Goal: Task Accomplishment & Management: Manage account settings

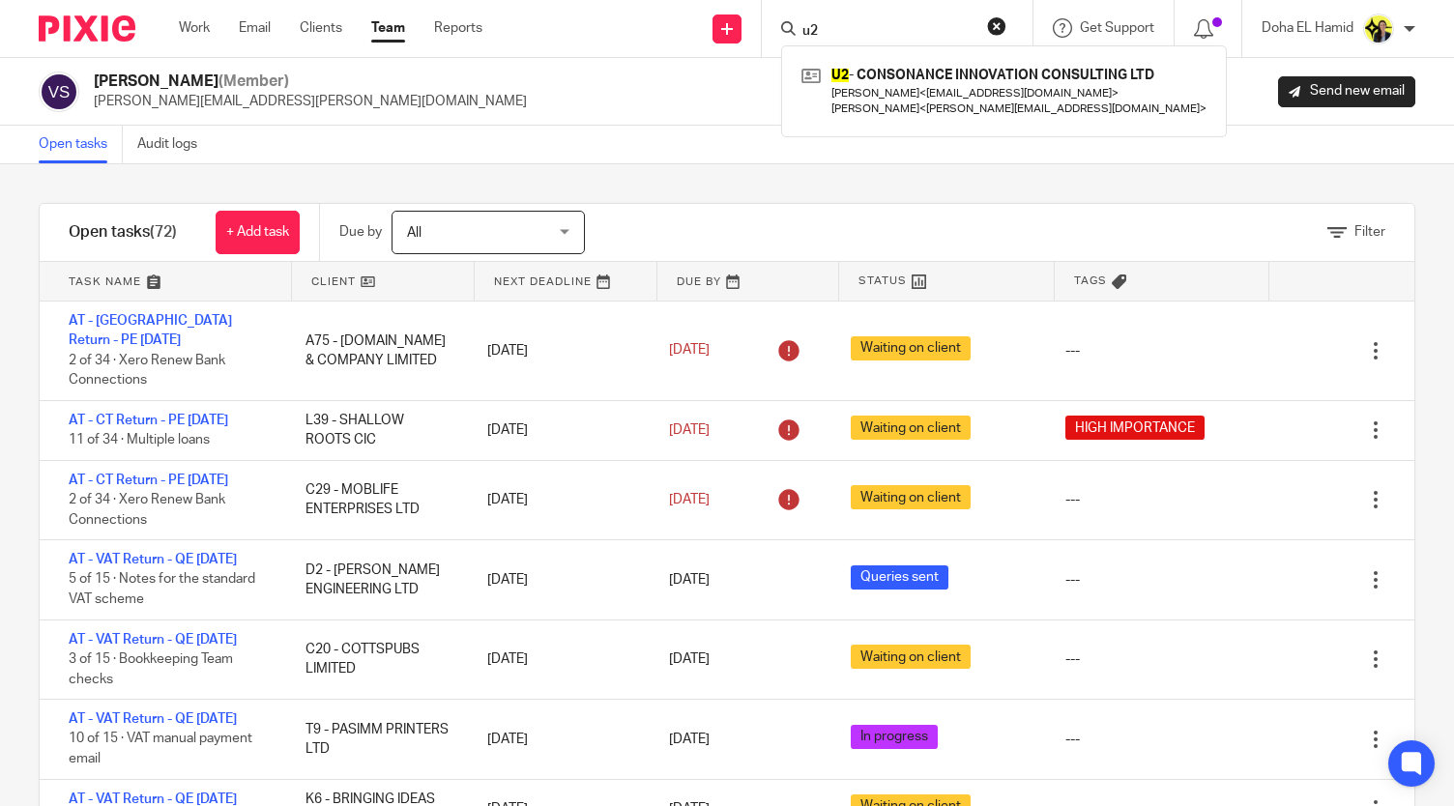
click at [805, 24] on input "u2" at bounding box center [888, 31] width 174 height 17
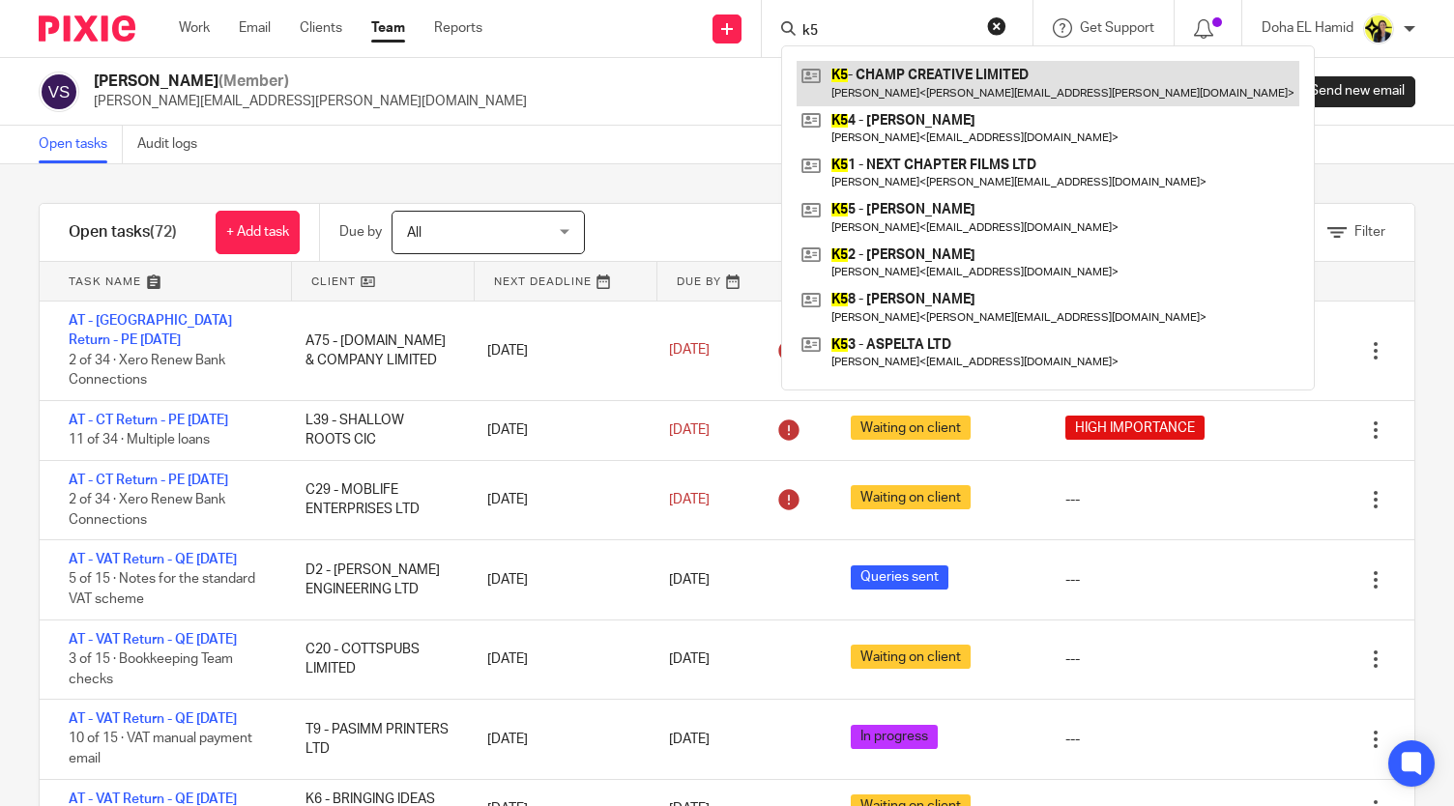
type input "k5"
click at [864, 72] on link at bounding box center [1048, 83] width 503 height 44
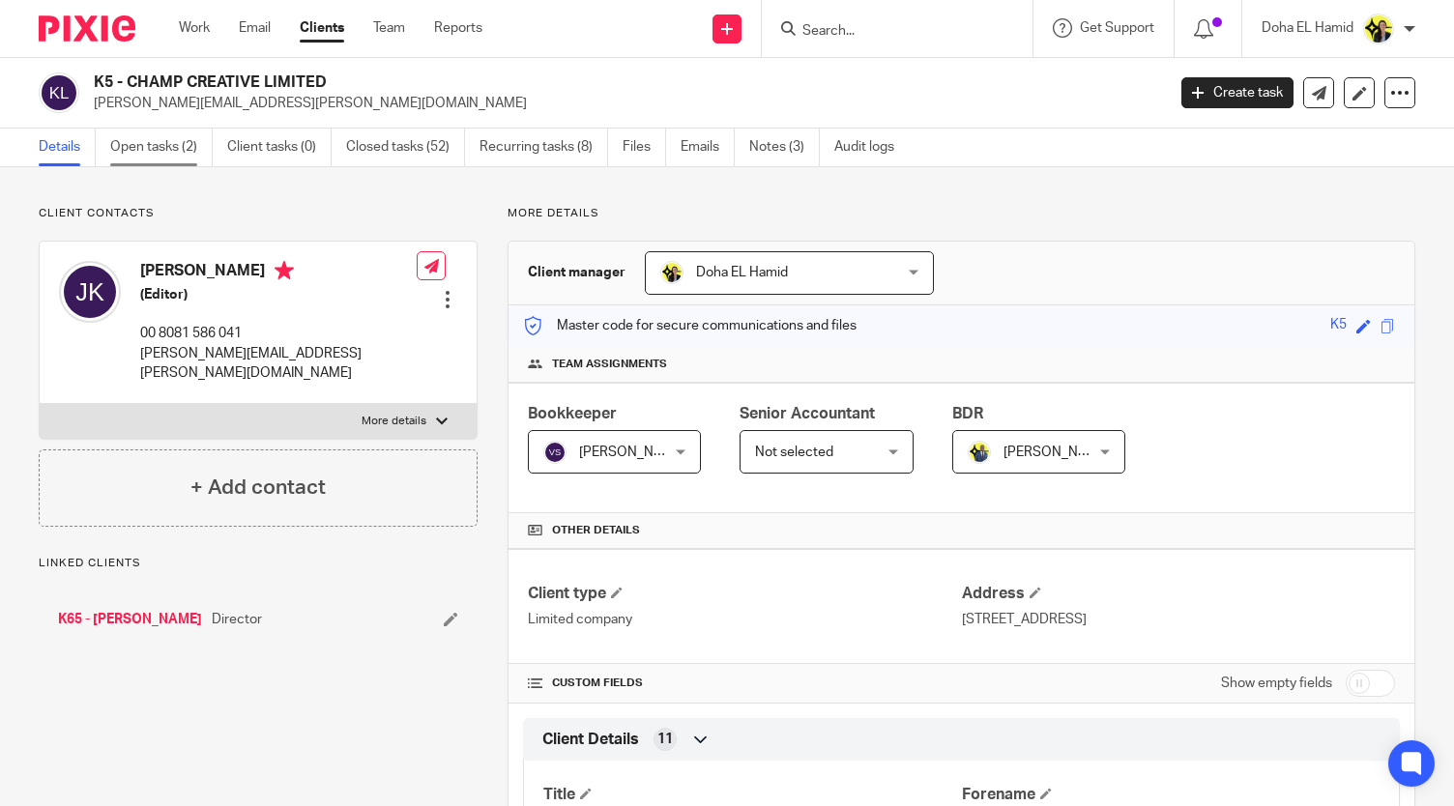
click at [184, 139] on link "Open tasks (2)" at bounding box center [161, 148] width 102 height 38
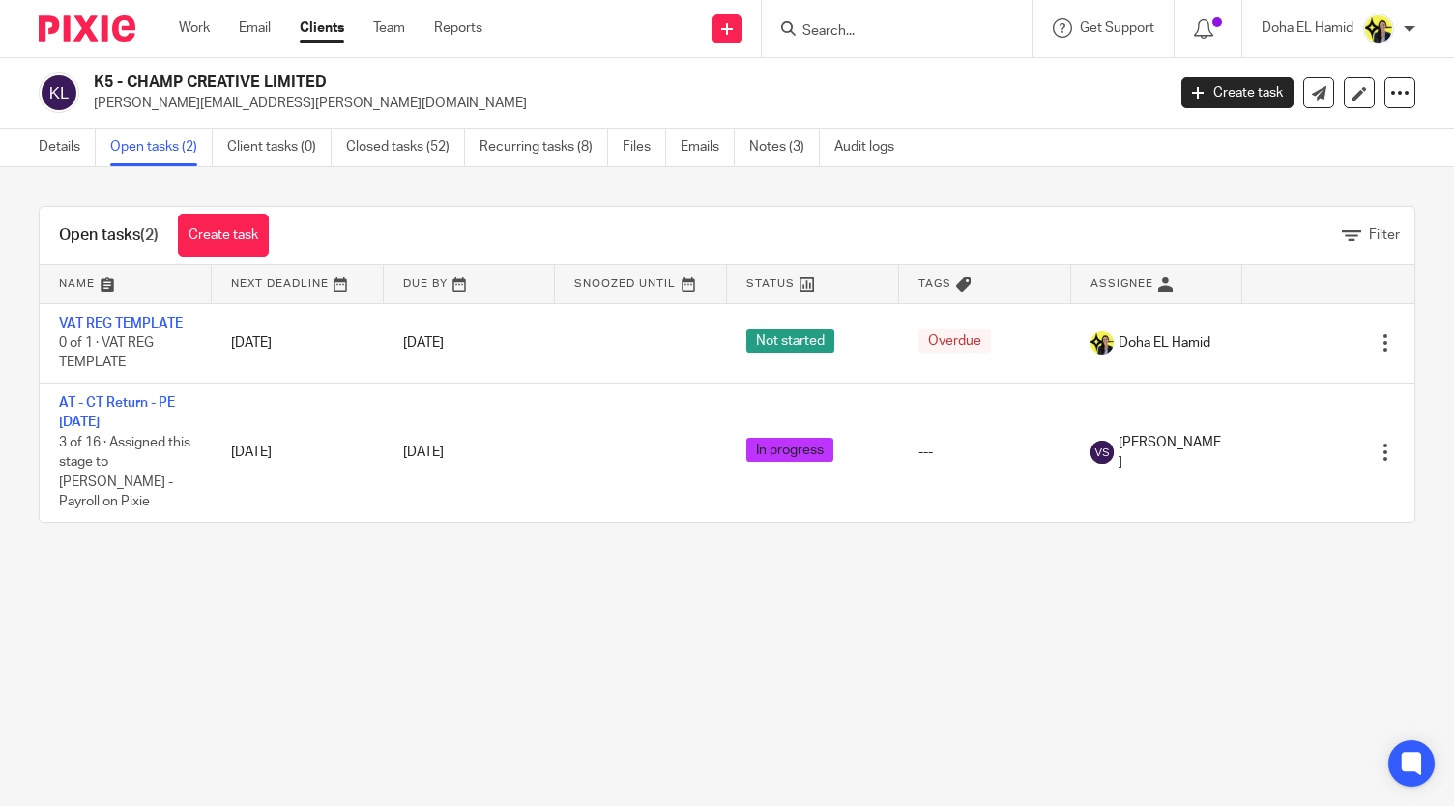
click at [267, 185] on div "Open tasks (2) Create task Filter Name Next Deadline Due By Snoozed Until Statu…" at bounding box center [727, 364] width 1454 height 394
click at [821, 32] on input "Search" at bounding box center [888, 31] width 174 height 17
click at [816, 38] on input "p23" at bounding box center [888, 31] width 174 height 17
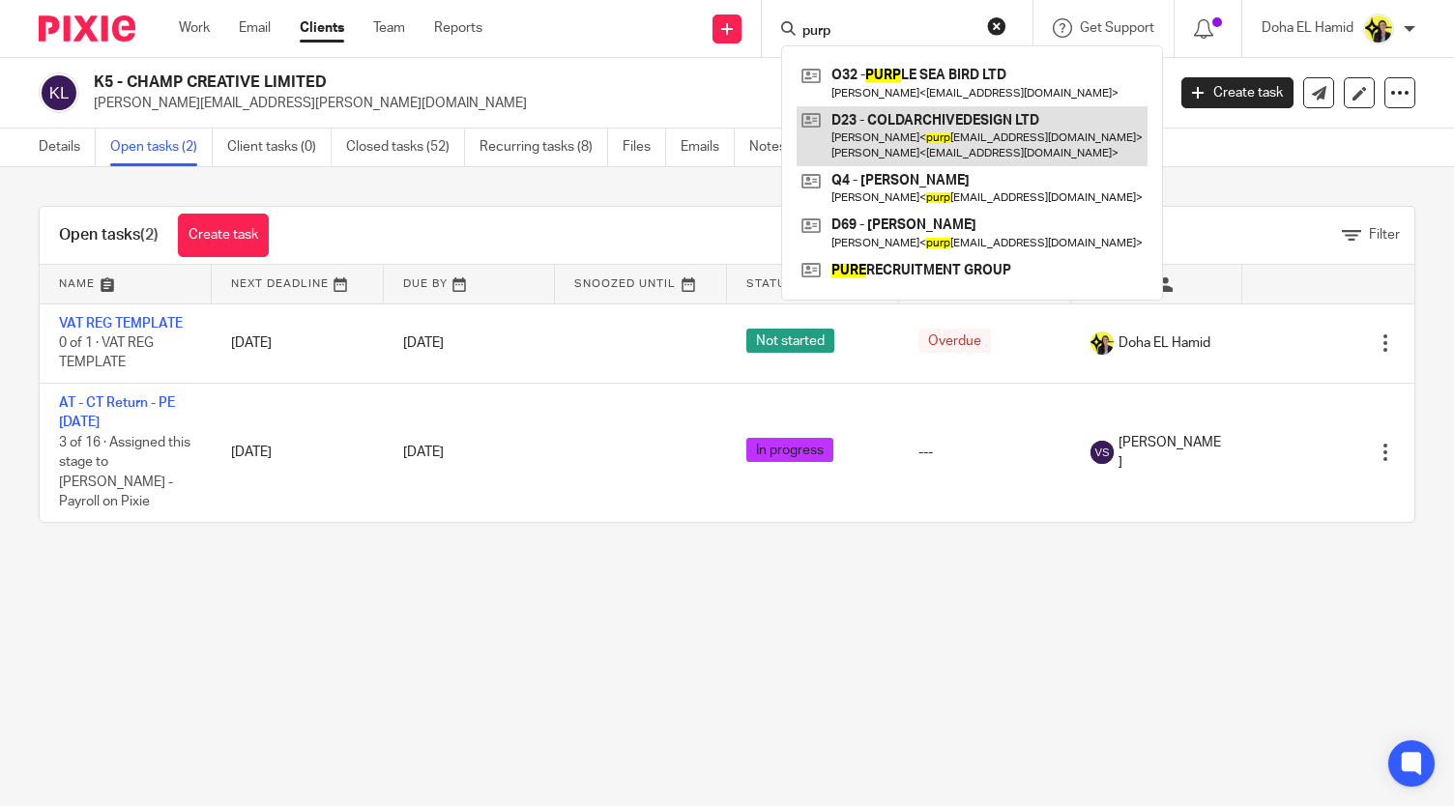
type input "purp"
click at [893, 136] on link at bounding box center [972, 136] width 351 height 60
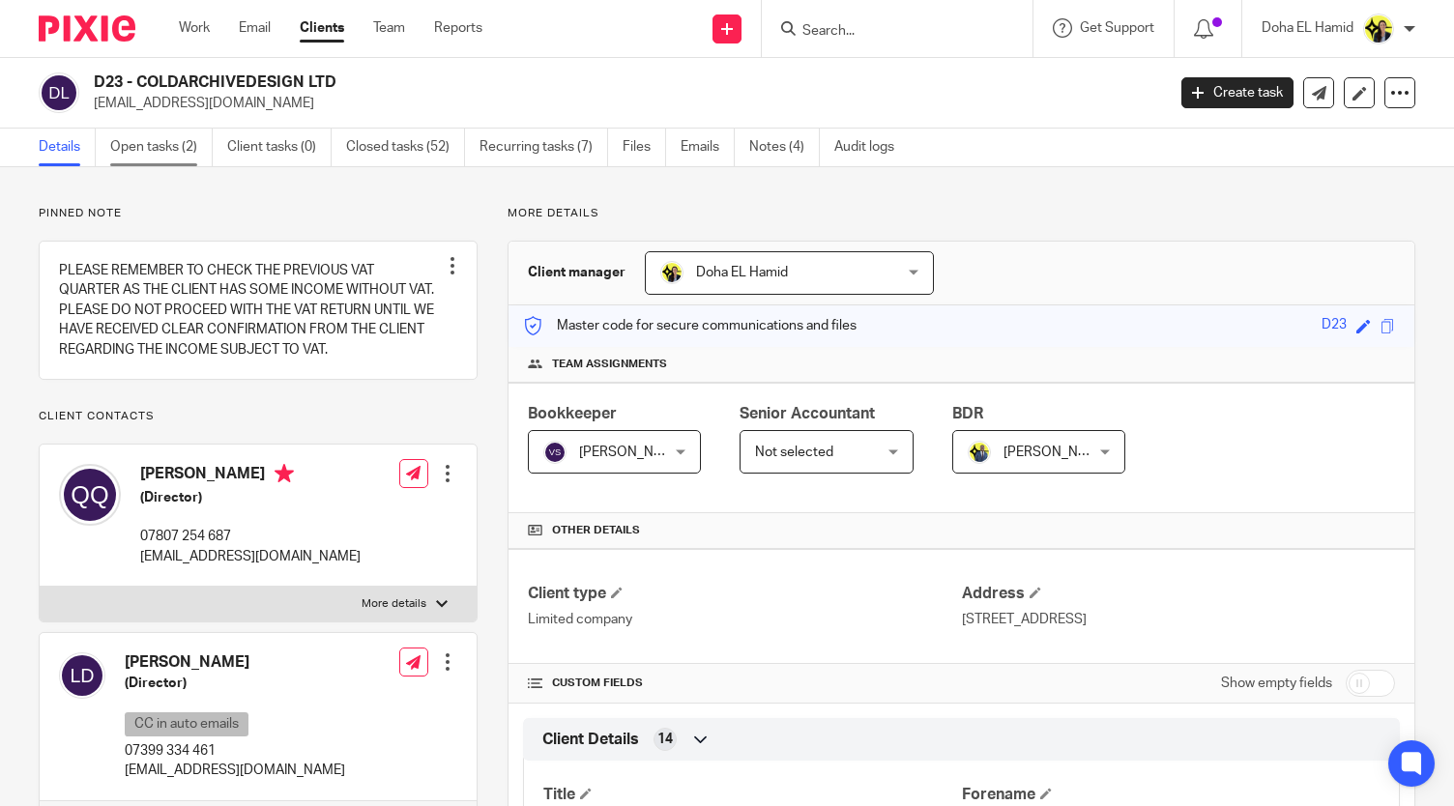
click at [180, 138] on link "Open tasks (2)" at bounding box center [161, 148] width 102 height 38
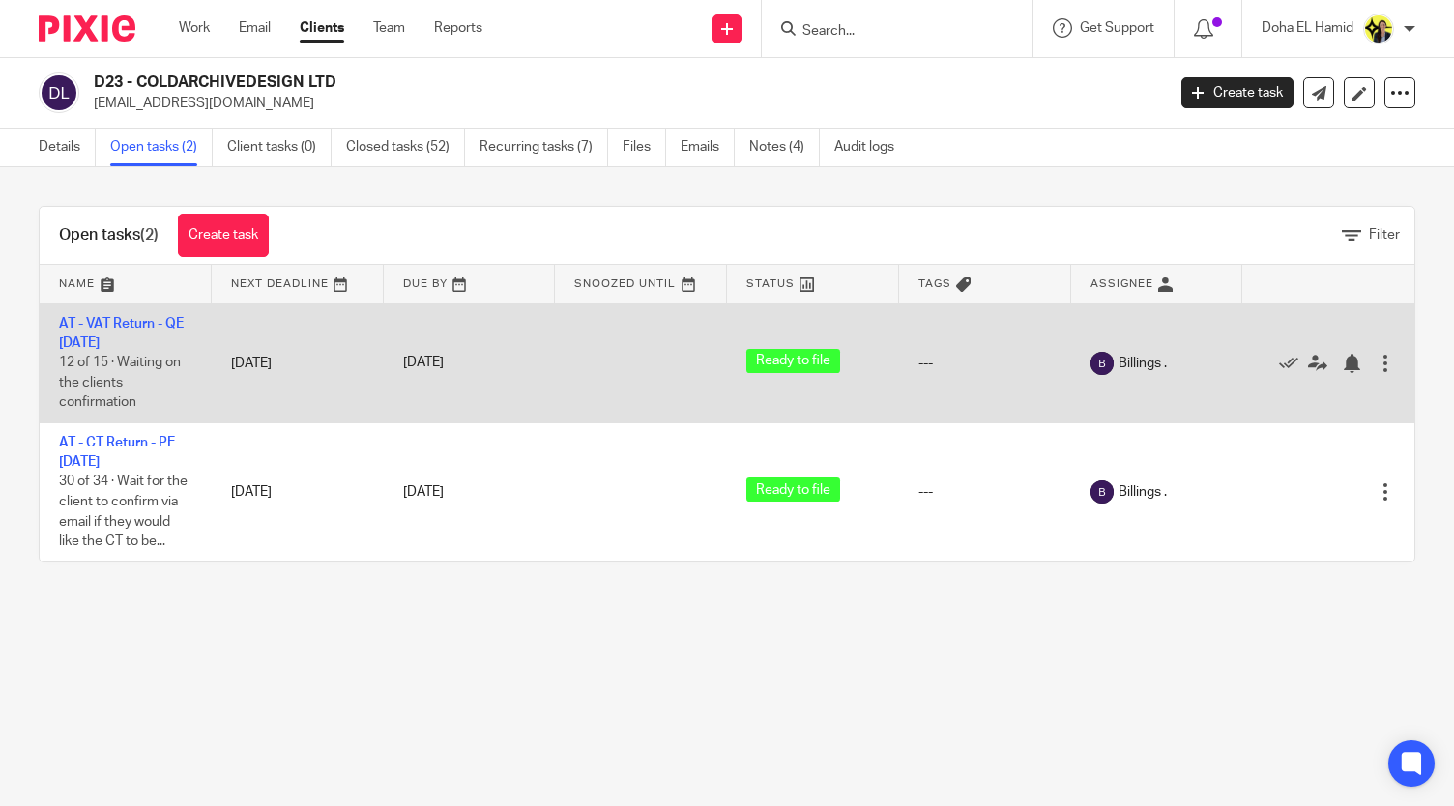
click at [102, 332] on td "AT - VAT Return - QE 31-08-2025 12 of 15 · Waiting on the clients confirmation" at bounding box center [126, 363] width 172 height 119
click at [108, 329] on link "AT - VAT Return - QE [DATE]" at bounding box center [121, 333] width 125 height 33
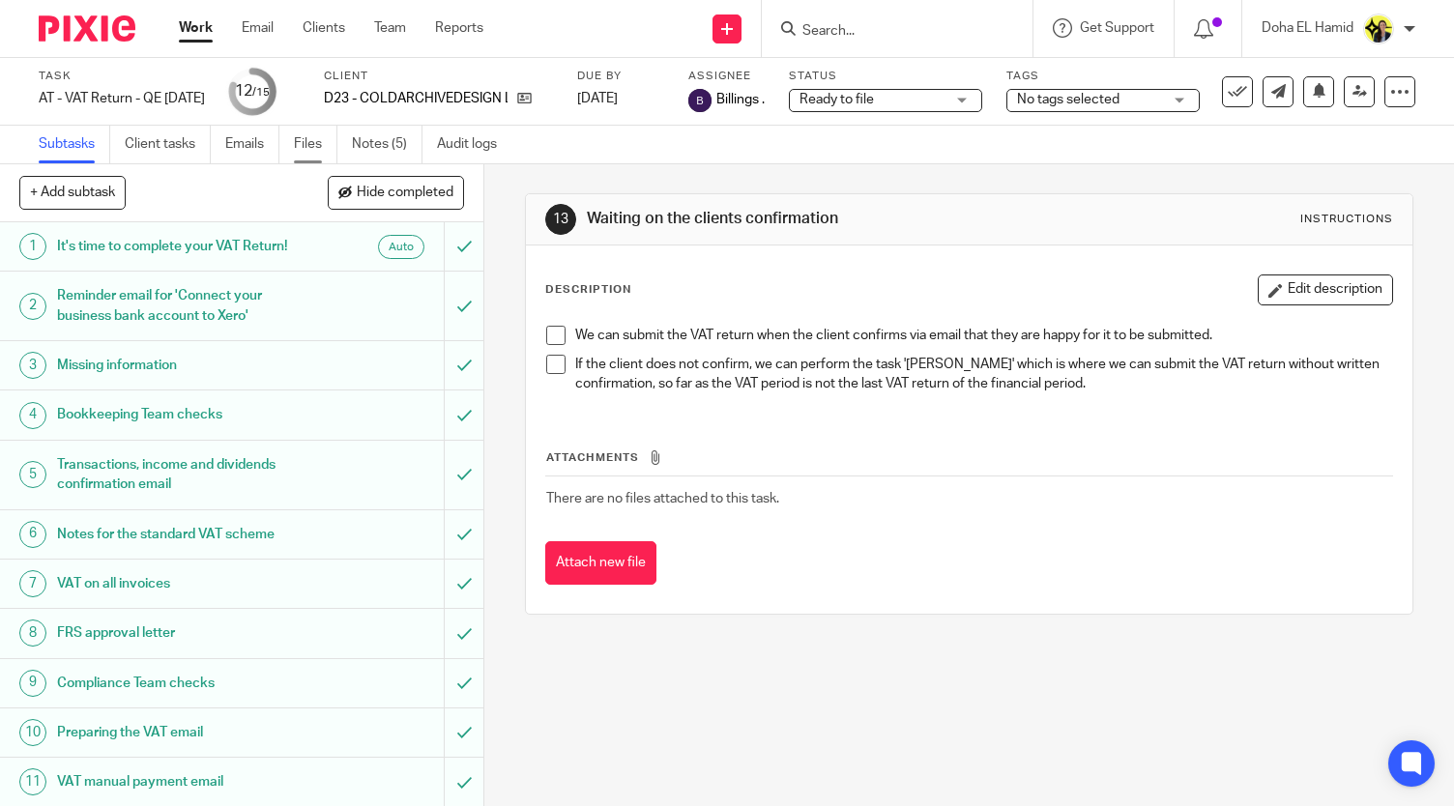
click at [300, 153] on link "Files" at bounding box center [316, 145] width 44 height 38
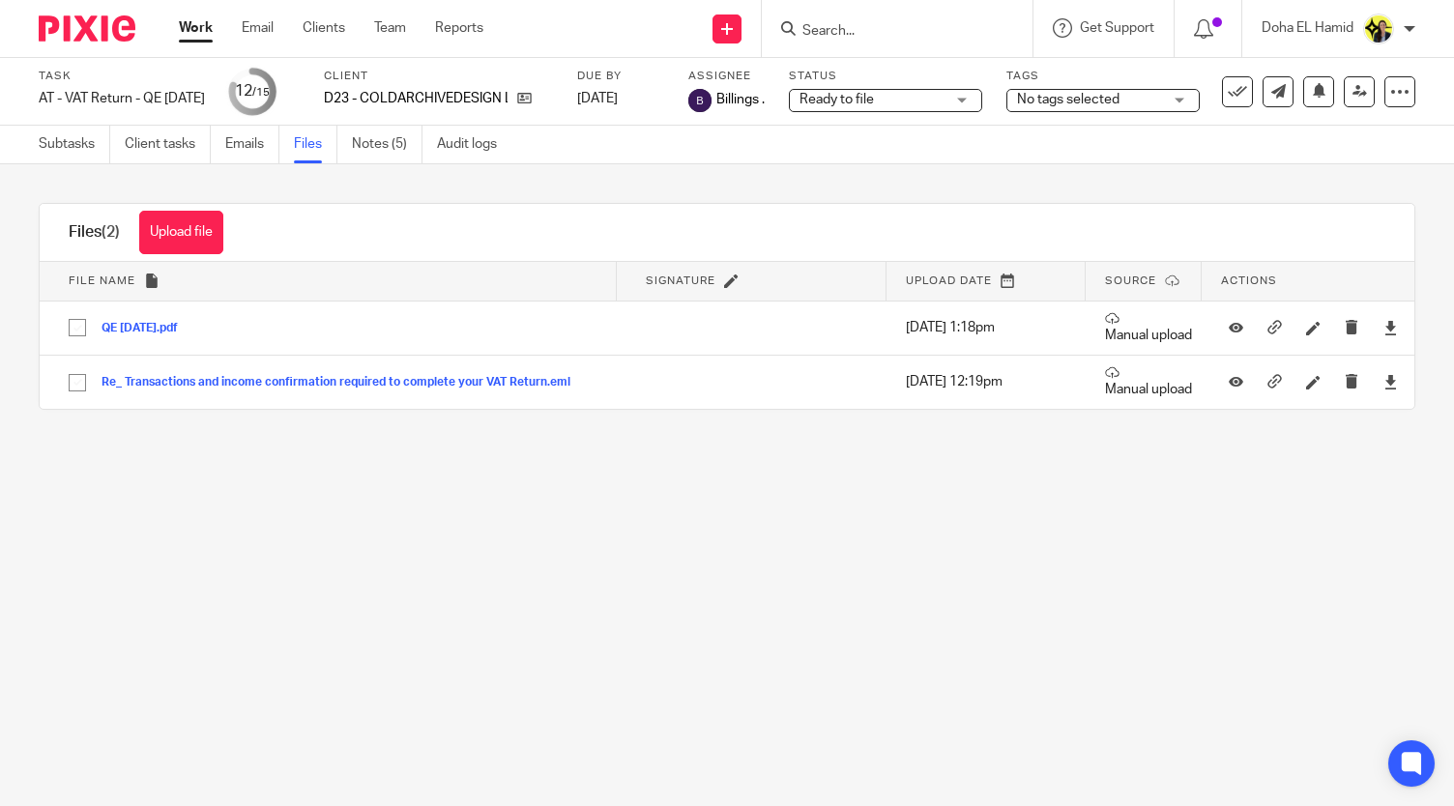
click at [234, 135] on link "Emails" at bounding box center [252, 145] width 54 height 38
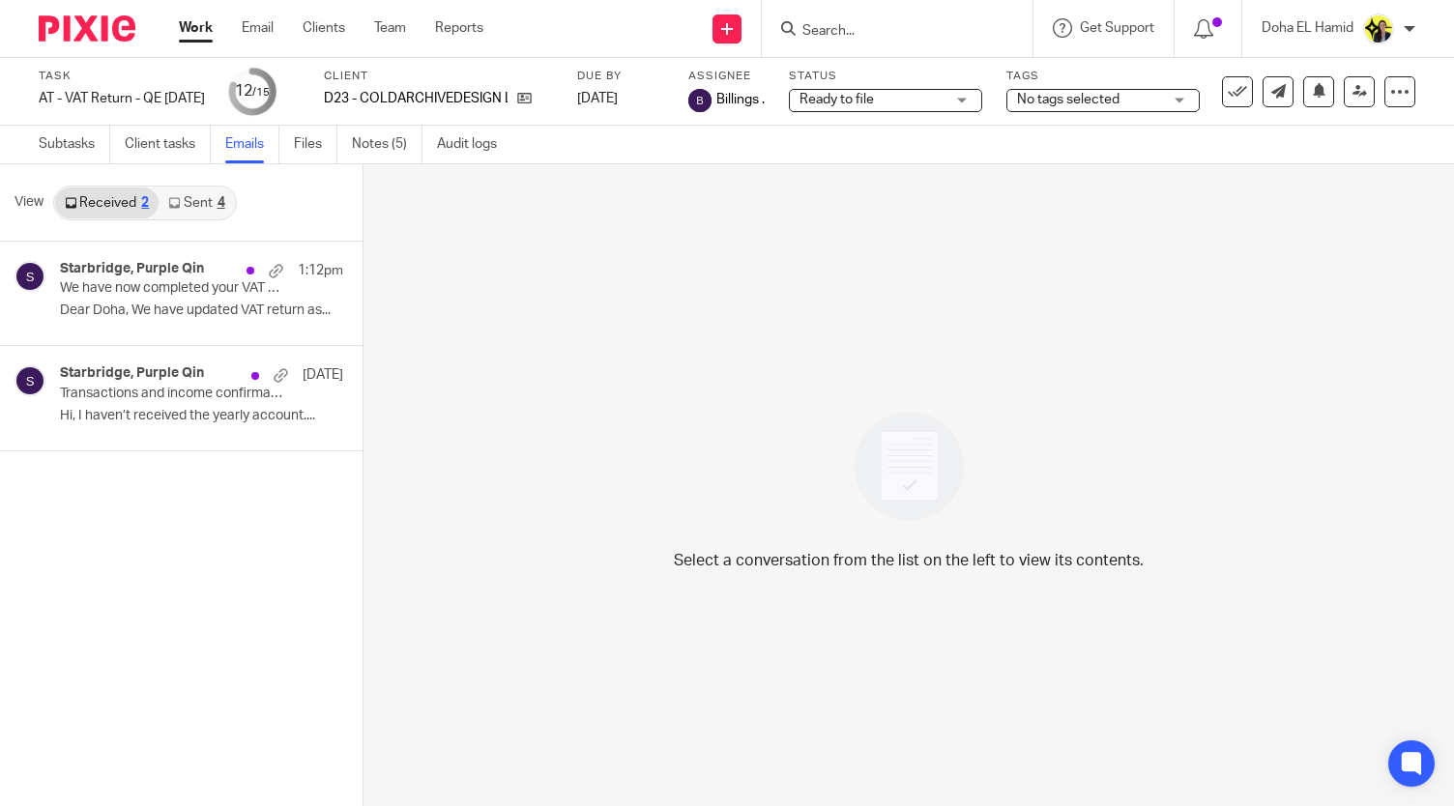
click at [205, 214] on link "Sent 4" at bounding box center [196, 203] width 75 height 31
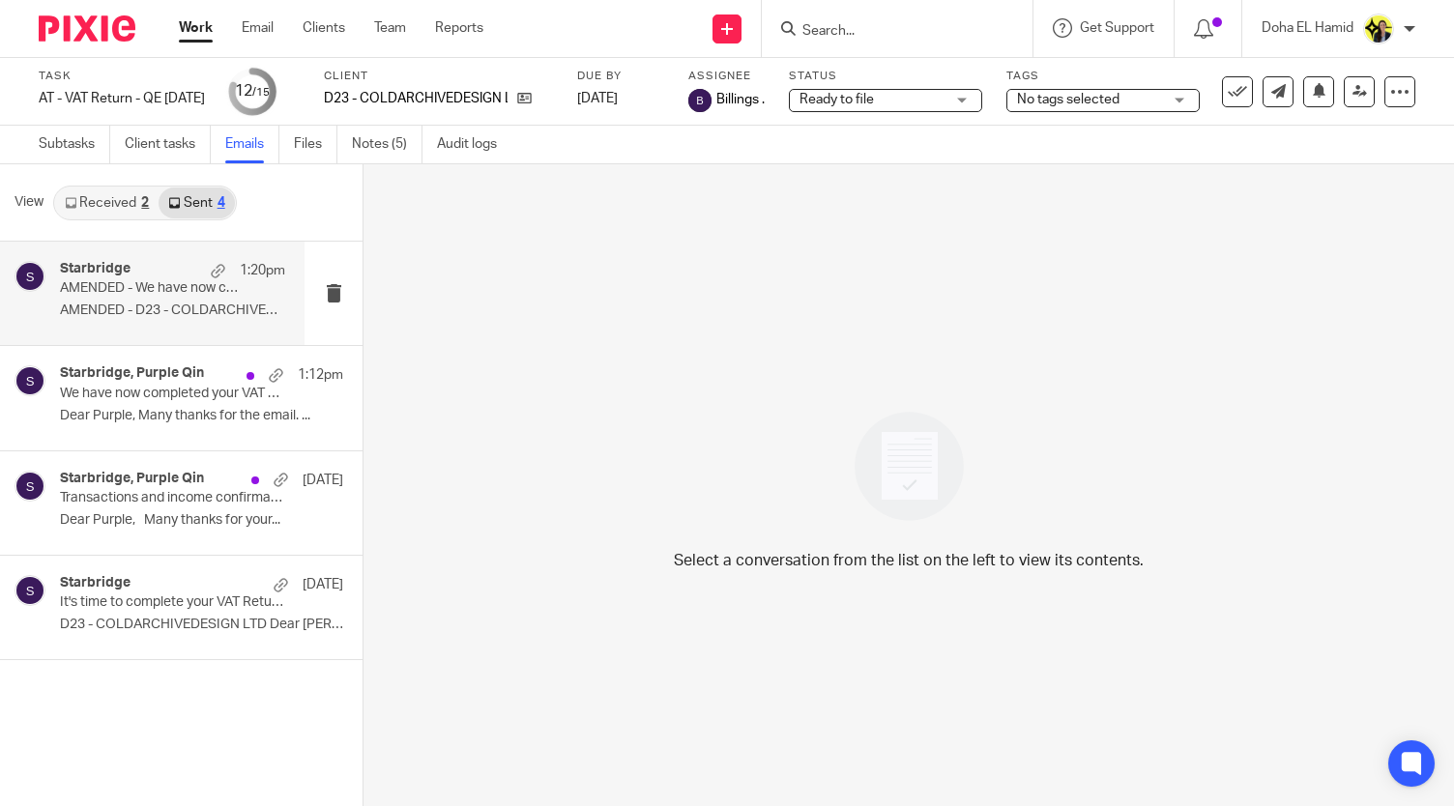
click at [122, 324] on div "Starbridge 1:20pm AMENDED - We have now completed your VAT Return - PLEASE CONF…" at bounding box center [172, 293] width 225 height 65
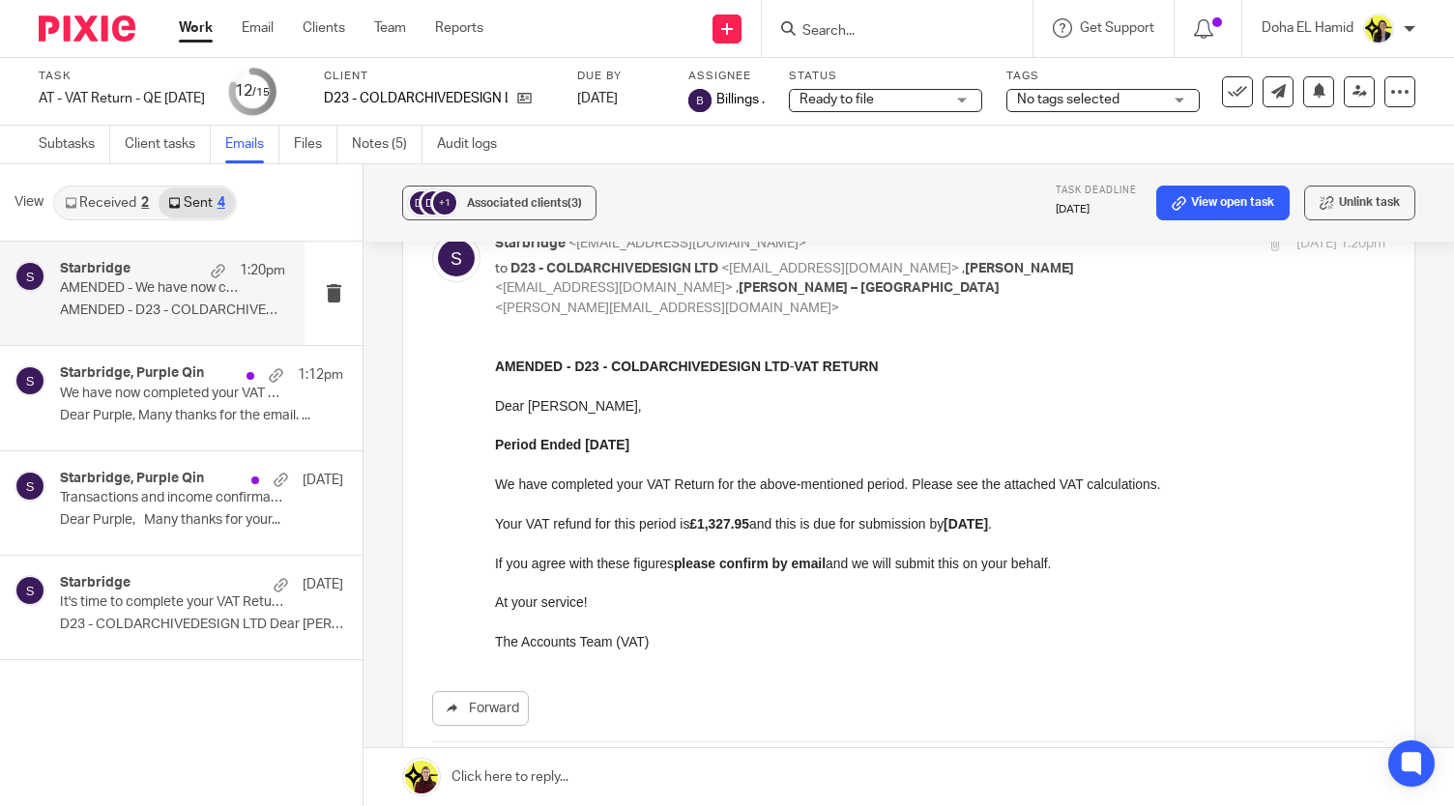
scroll to position [35, 0]
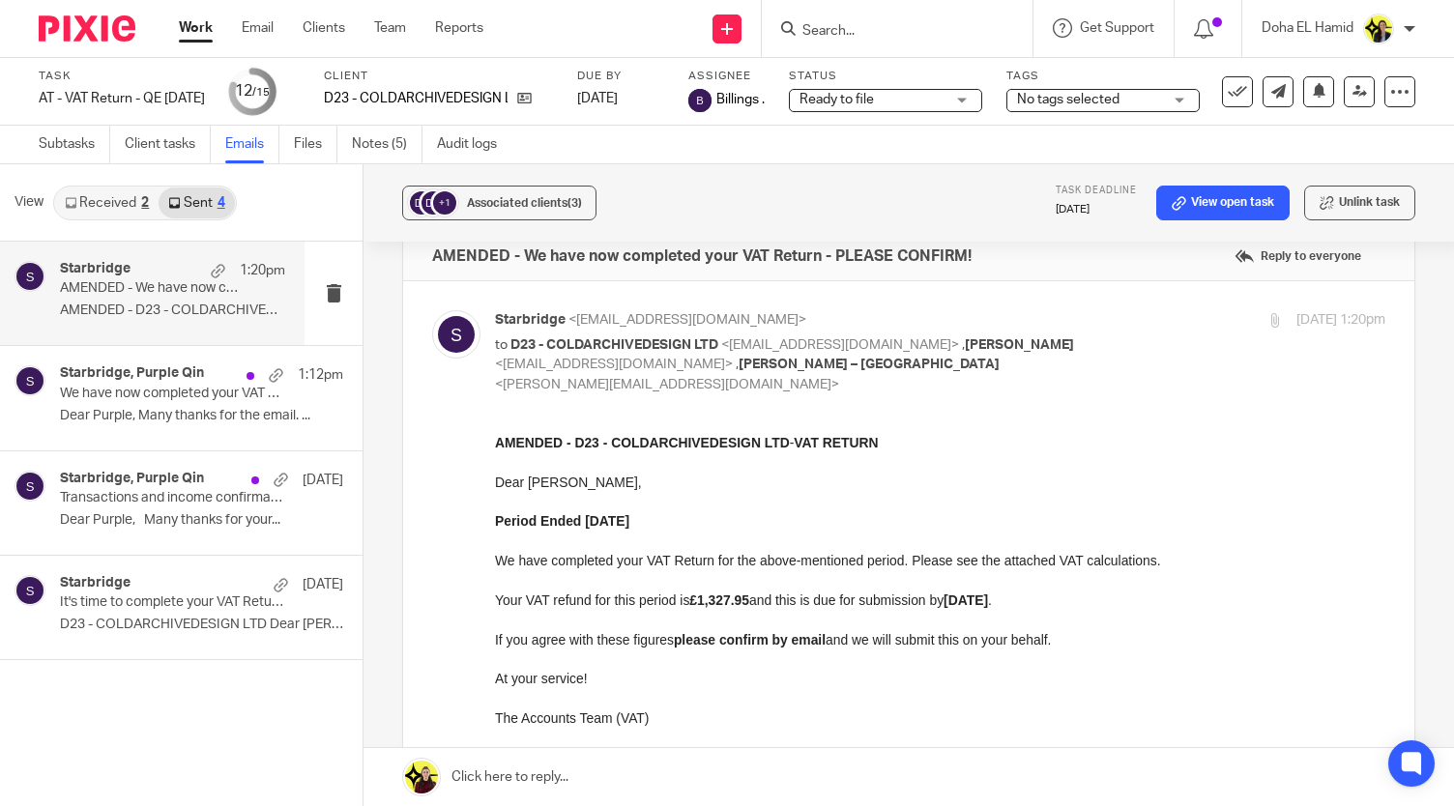
click at [829, 36] on input "Search" at bounding box center [888, 31] width 174 height 17
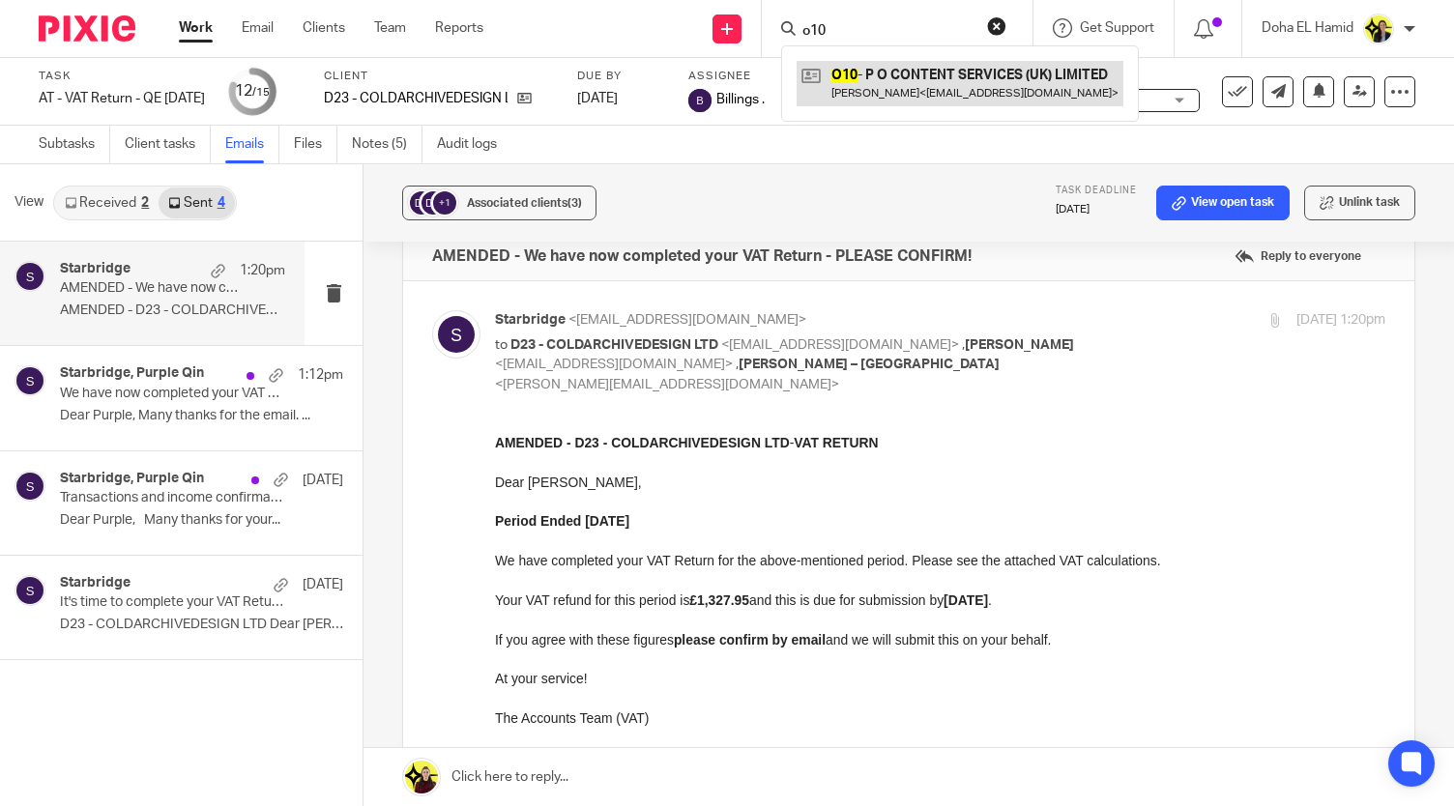
type input "o10"
click at [859, 74] on link at bounding box center [960, 83] width 327 height 44
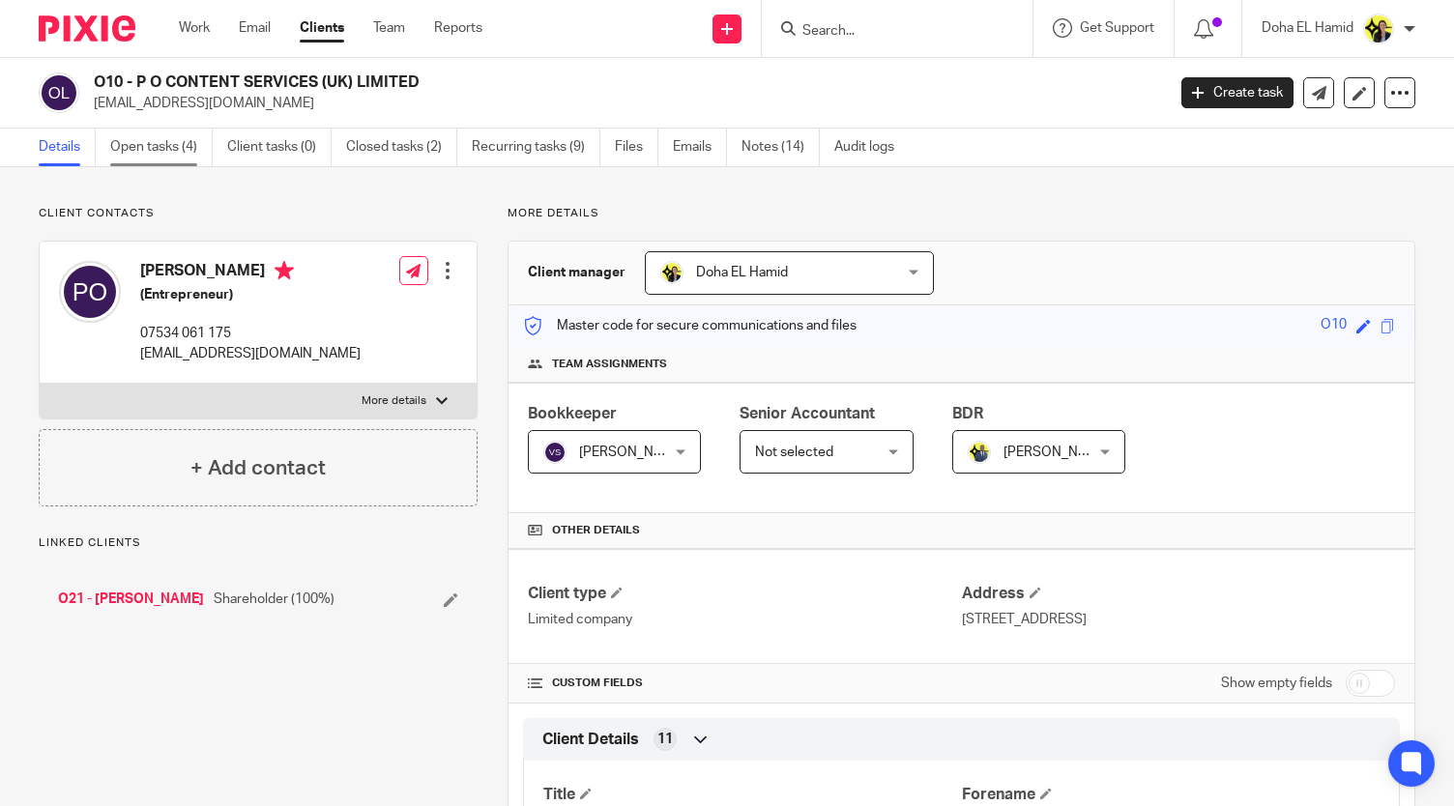
click at [188, 154] on link "Open tasks (4)" at bounding box center [161, 148] width 102 height 38
